Goal: Obtain resource: Download file/media

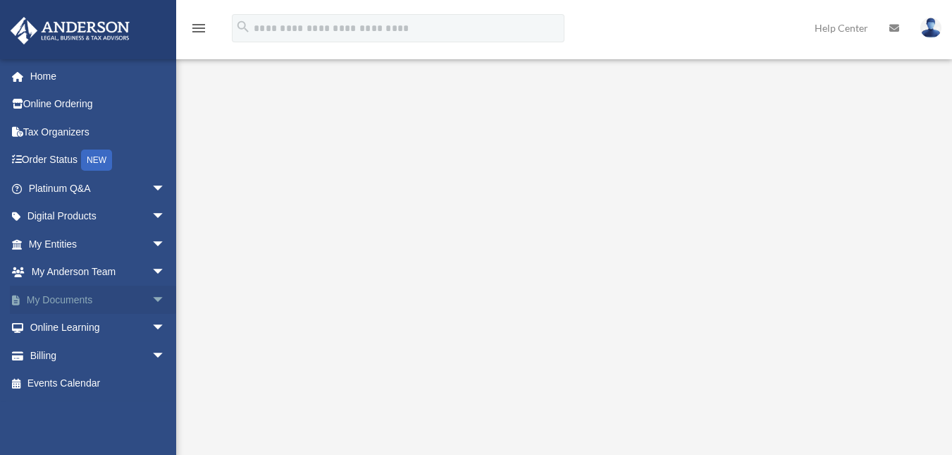
click at [55, 296] on link "My Documents arrow_drop_down" at bounding box center [98, 300] width 177 height 28
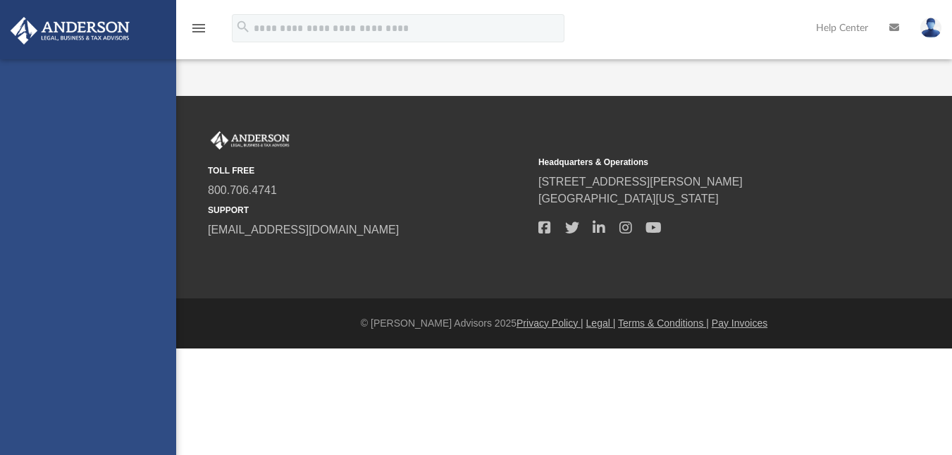
click at [63, 297] on div "[EMAIL_ADDRESS][DOMAIN_NAME] Sign Out [EMAIL_ADDRESS][DOMAIN_NAME] Home Online …" at bounding box center [88, 286] width 176 height 455
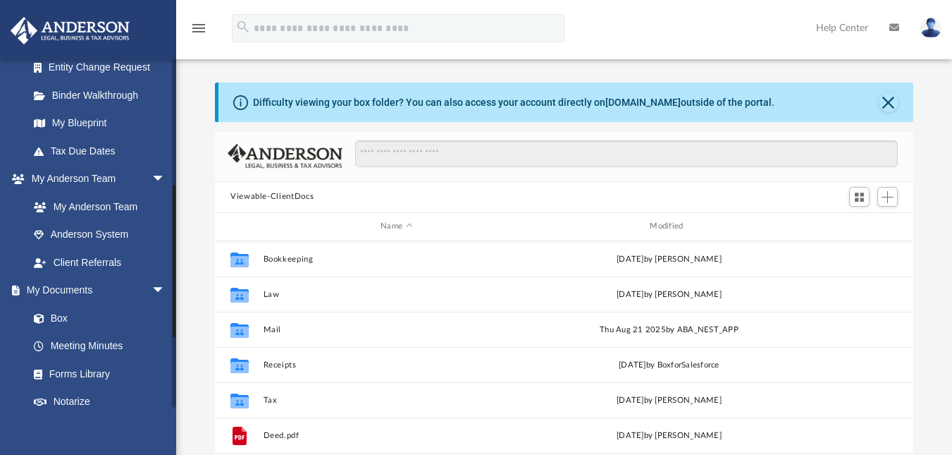
scroll to position [282, 0]
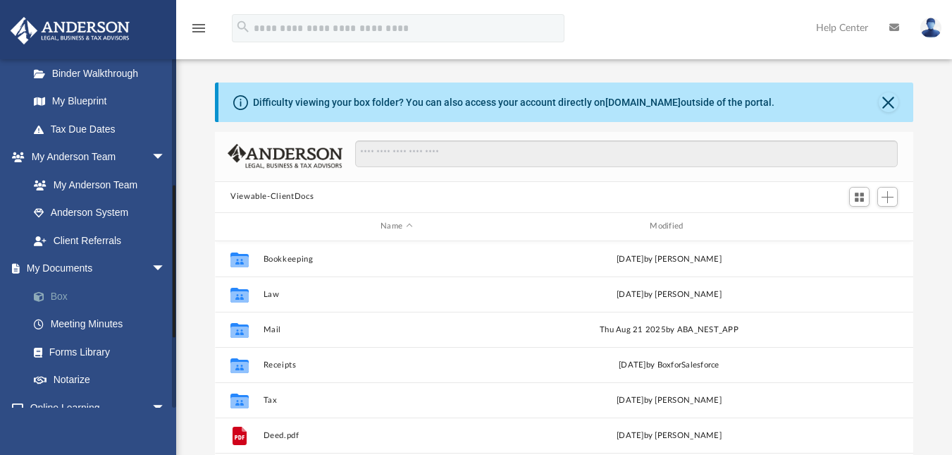
click at [56, 296] on link "Box" at bounding box center [103, 296] width 167 height 28
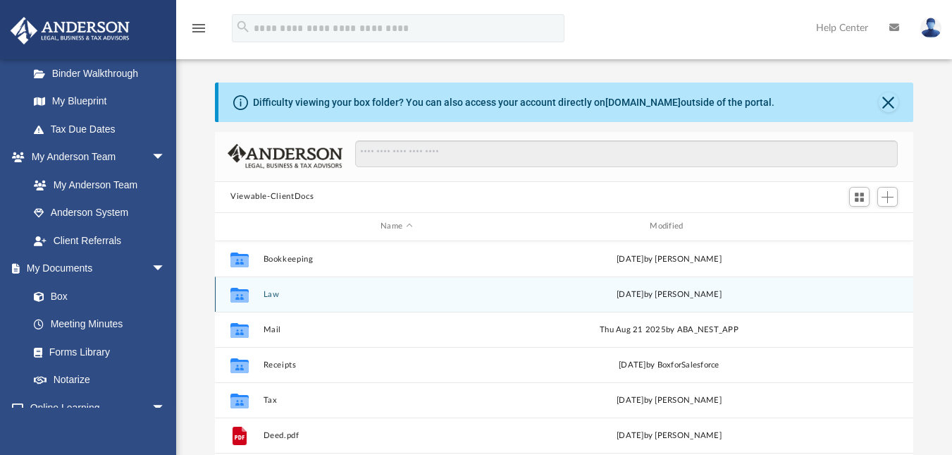
click at [268, 292] on button "Law" at bounding box center [397, 293] width 266 height 9
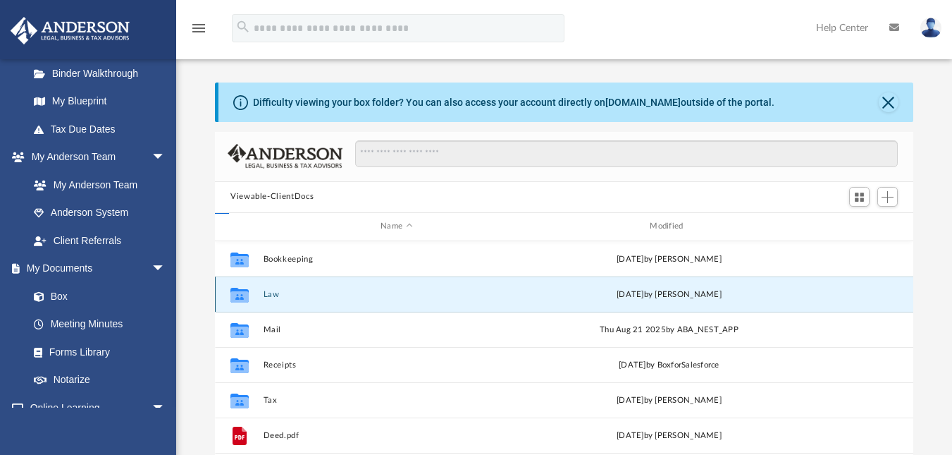
click at [268, 292] on button "Law" at bounding box center [397, 293] width 266 height 9
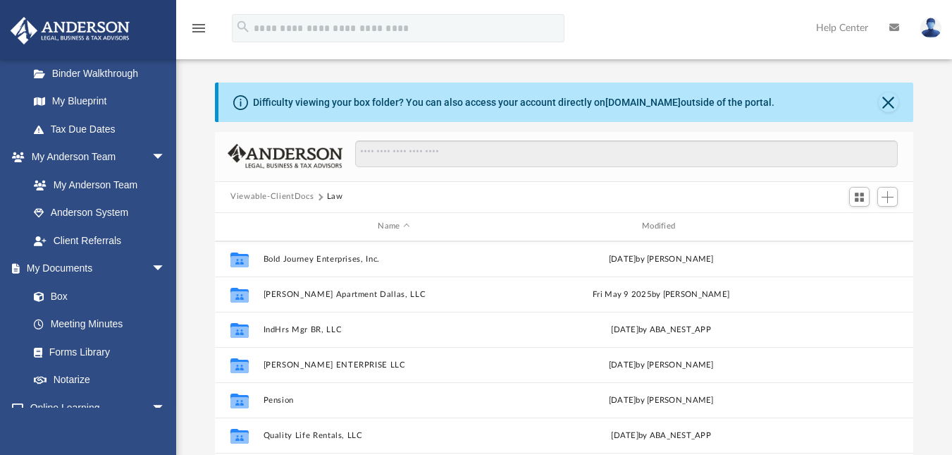
scroll to position [131, 0]
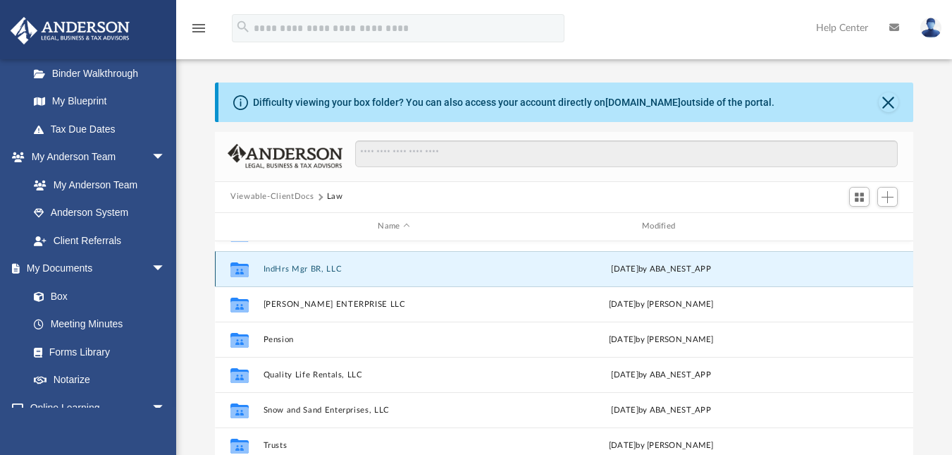
click at [288, 269] on button "IndHrs Mgr BR, LLC" at bounding box center [395, 268] width 262 height 9
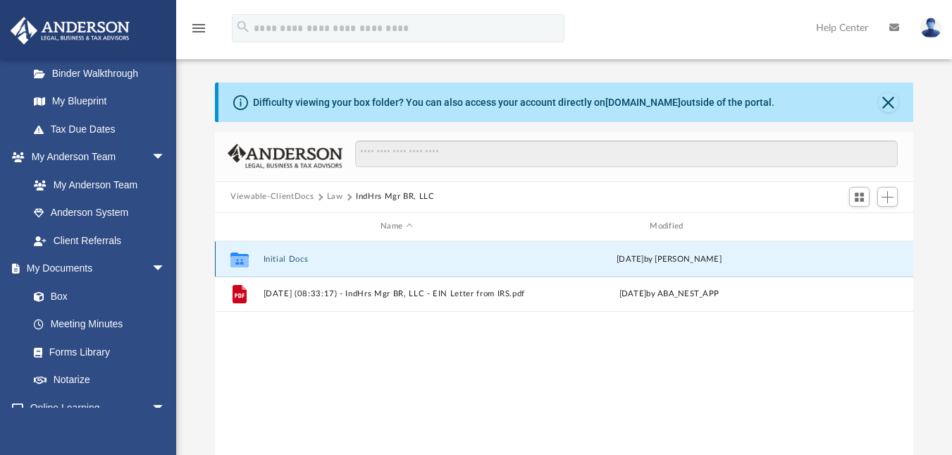
click at [286, 260] on button "Initial Docs" at bounding box center [397, 258] width 266 height 9
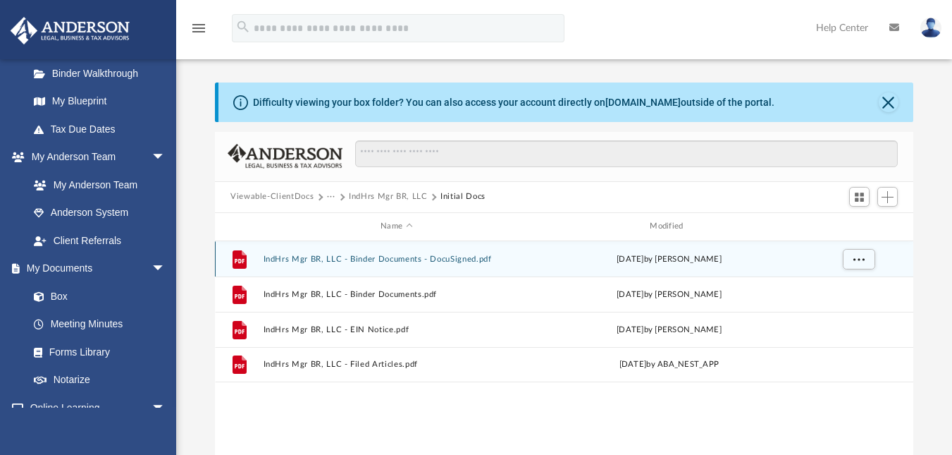
click at [364, 257] on button "IndHrs Mgr BR, LLC - Binder Documents - DocuSigned.pdf" at bounding box center [397, 258] width 266 height 9
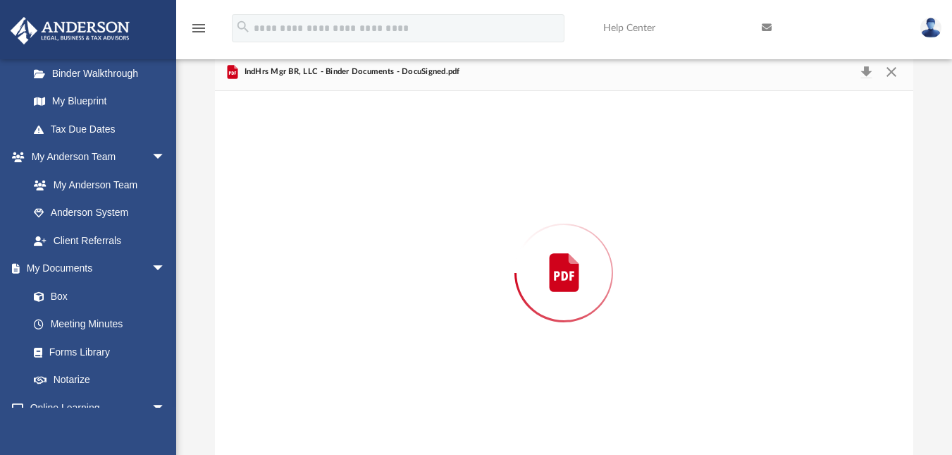
click at [364, 257] on div "Preview" at bounding box center [564, 273] width 699 height 364
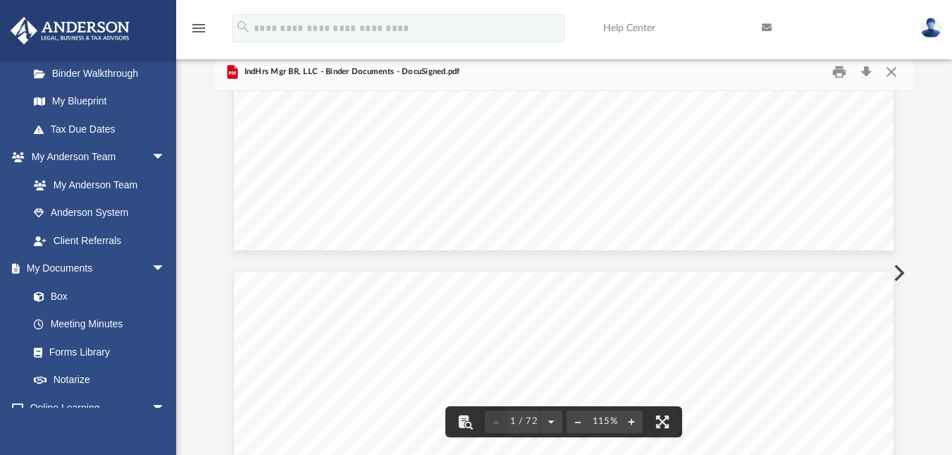
scroll to position [423, 0]
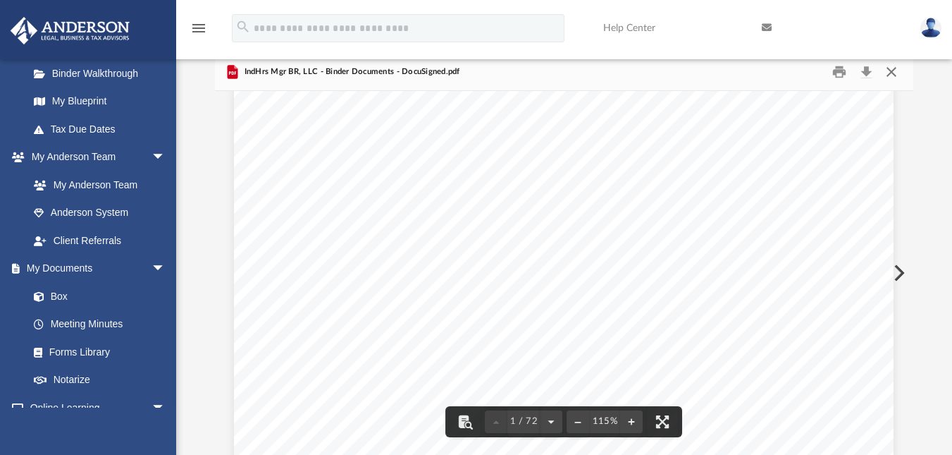
click at [890, 68] on button "Close" at bounding box center [891, 72] width 25 height 22
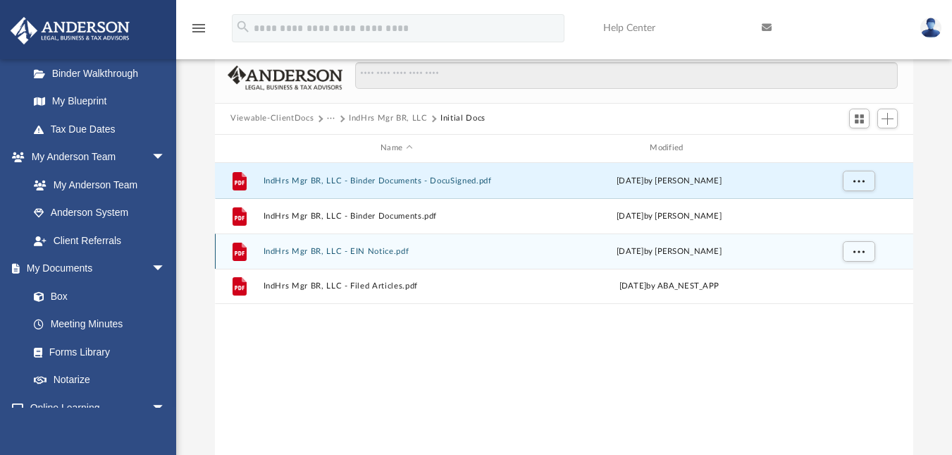
scroll to position [8, 0]
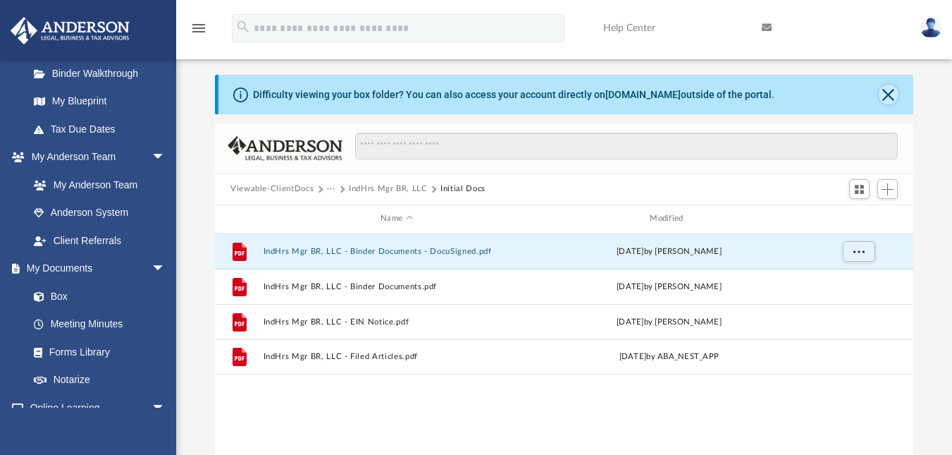
click at [888, 90] on button "Close" at bounding box center [889, 95] width 20 height 20
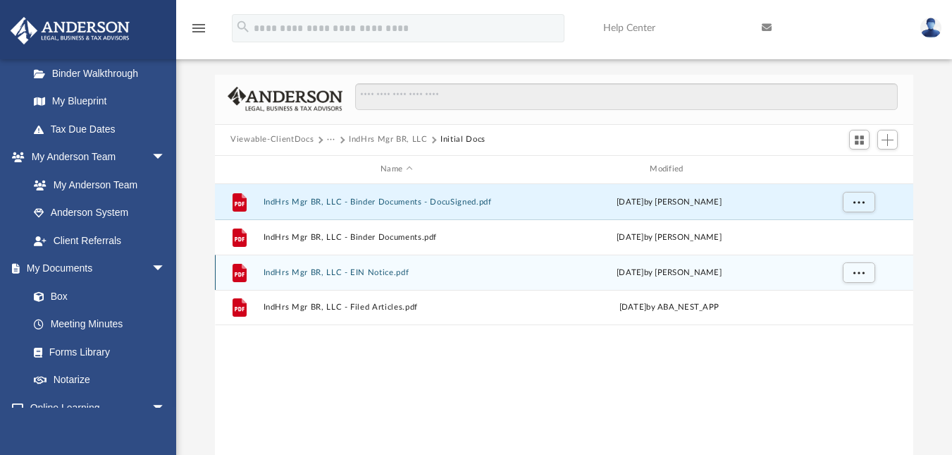
scroll to position [0, 0]
